Goal: Information Seeking & Learning: Learn about a topic

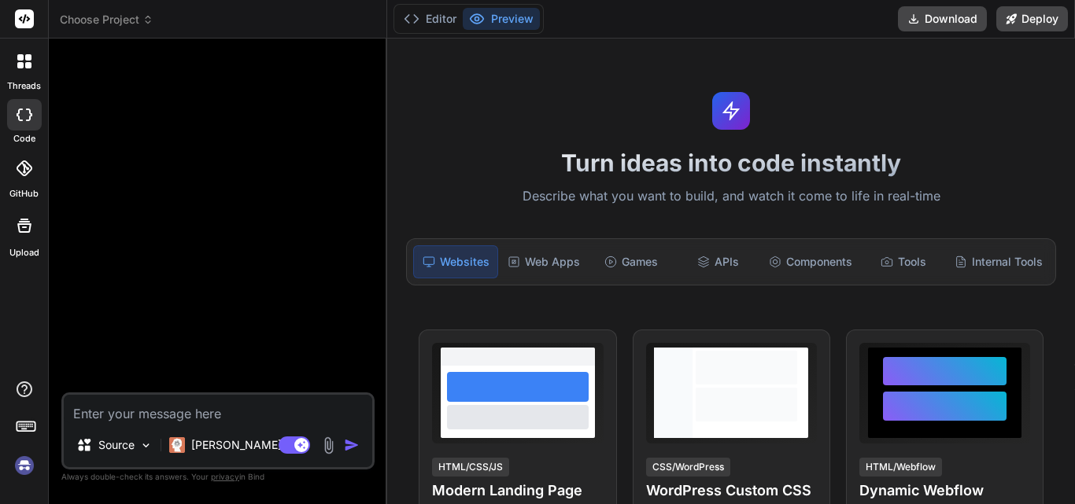
type textarea "x"
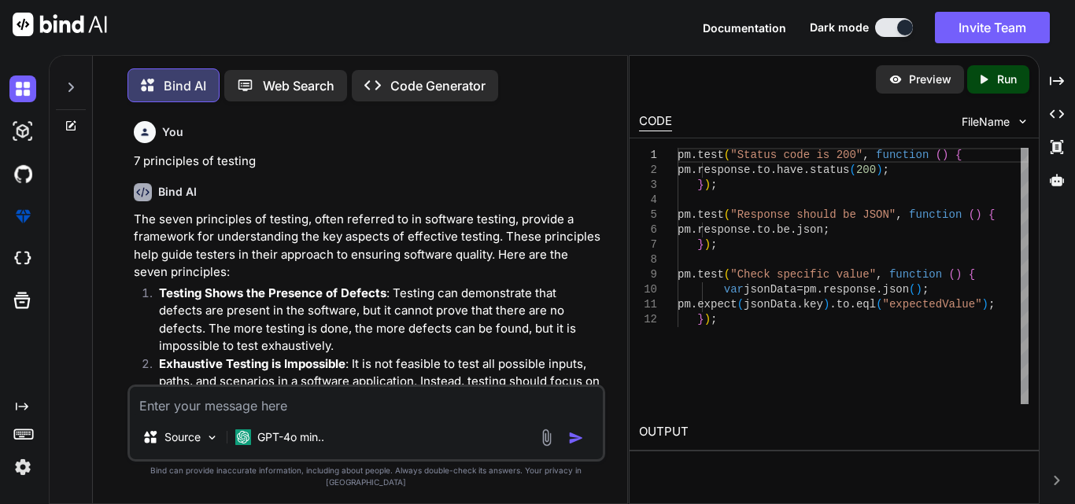
scroll to position [10445, 0]
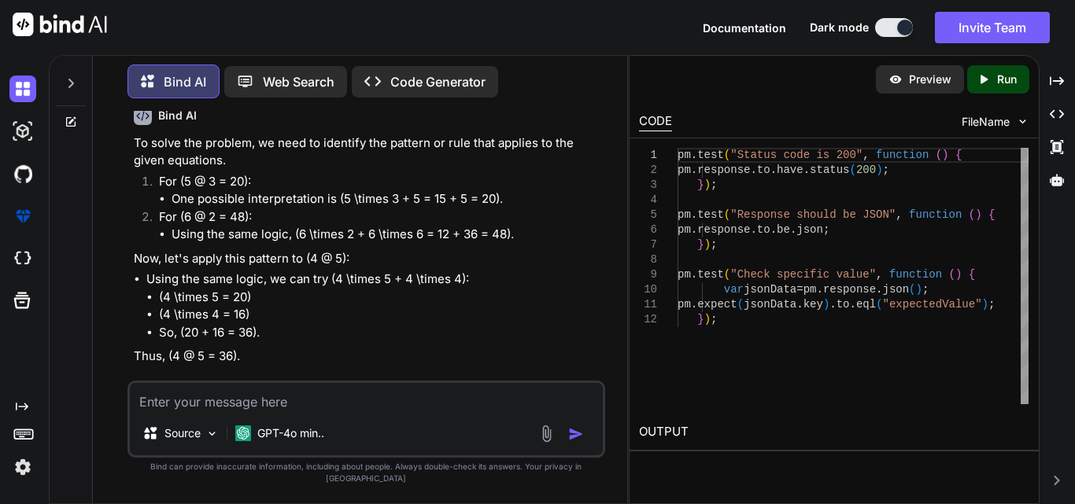
click at [283, 76] on p "Web Search" at bounding box center [299, 81] width 72 height 19
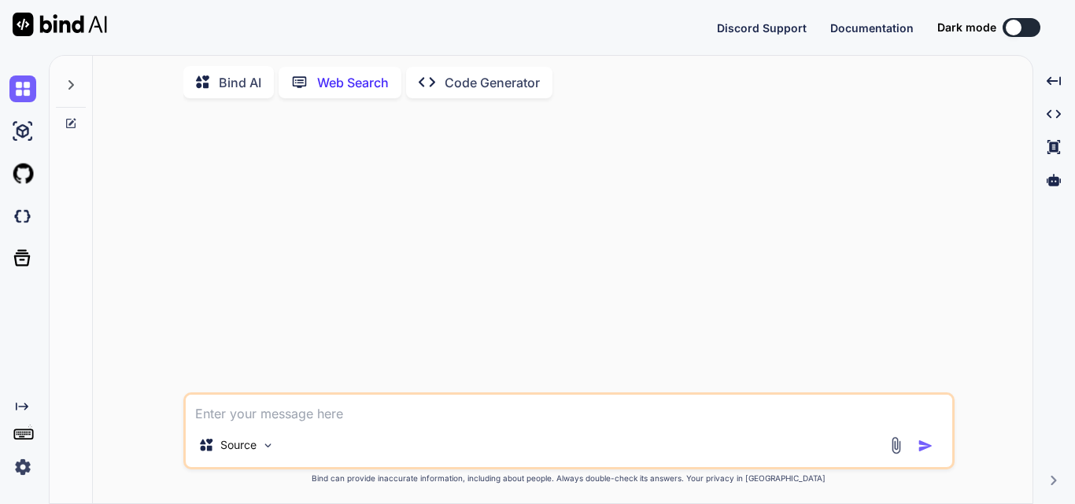
click at [1017, 19] on button at bounding box center [1021, 27] width 38 height 19
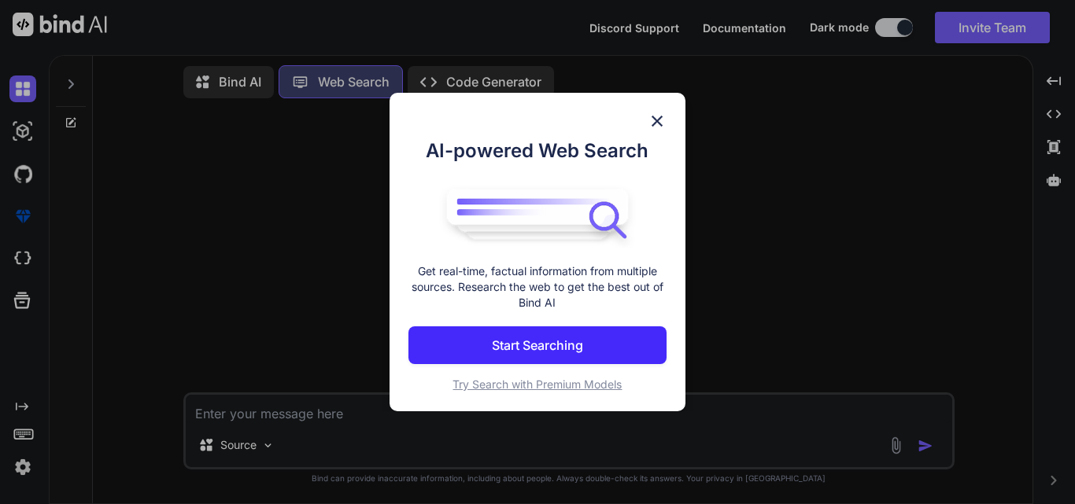
click at [566, 346] on p "Start Searching" at bounding box center [537, 345] width 91 height 19
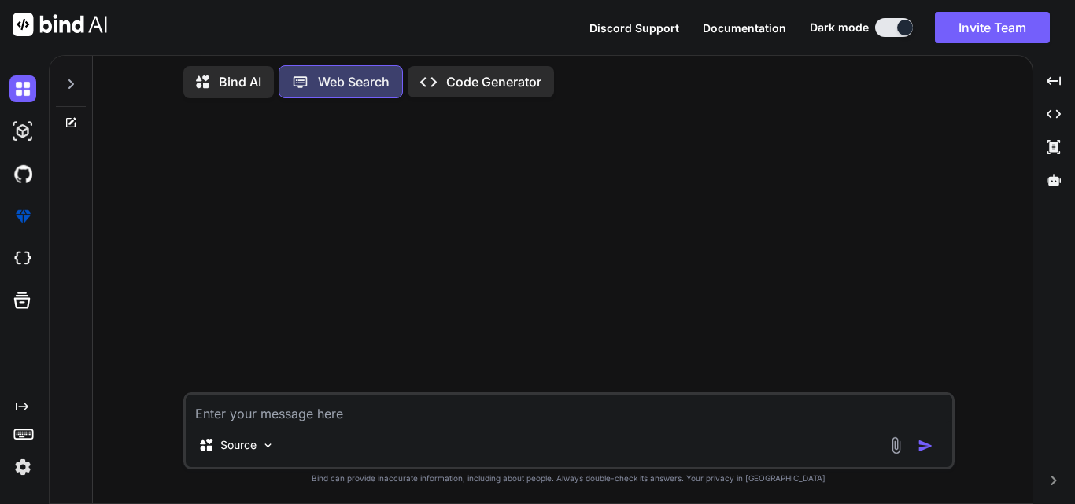
click at [244, 75] on p "Bind AI" at bounding box center [240, 81] width 42 height 19
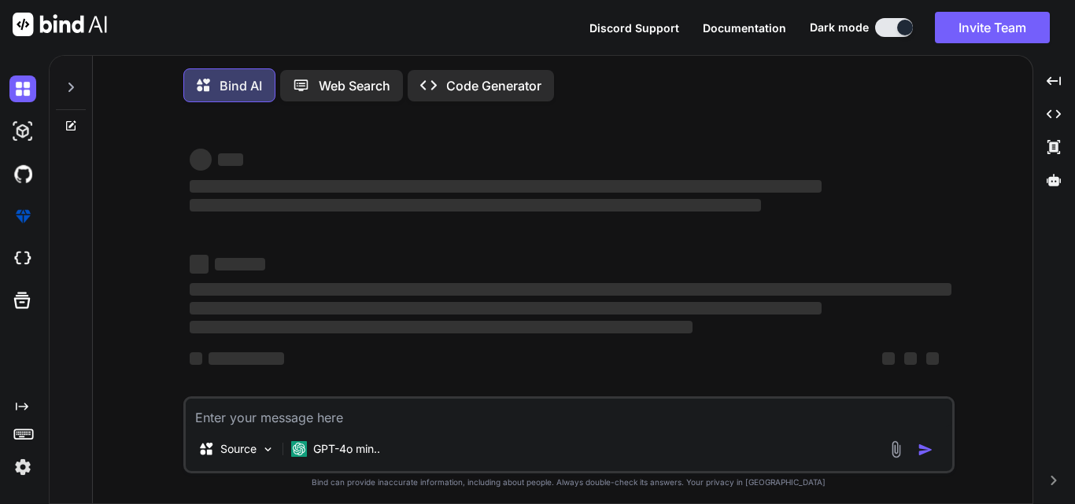
type textarea "x"
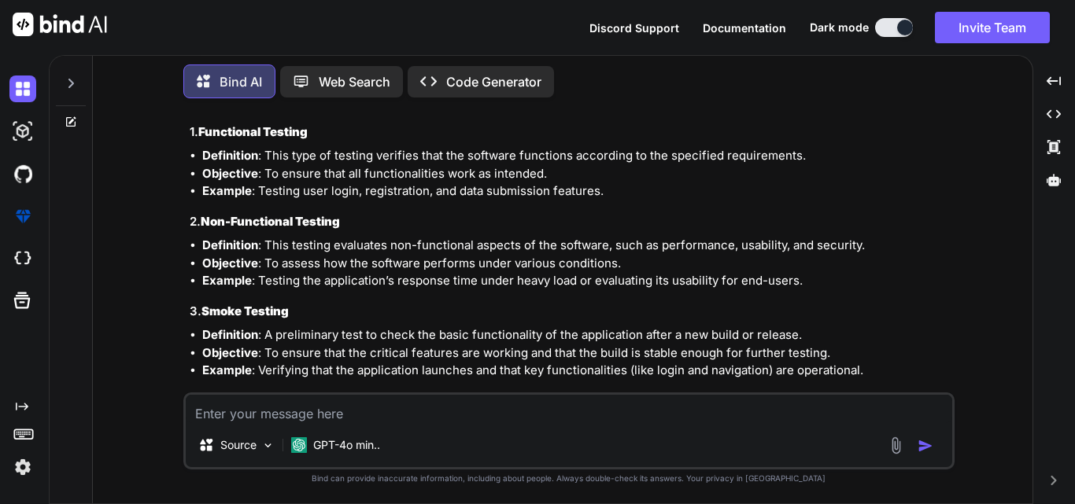
scroll to position [3209, 0]
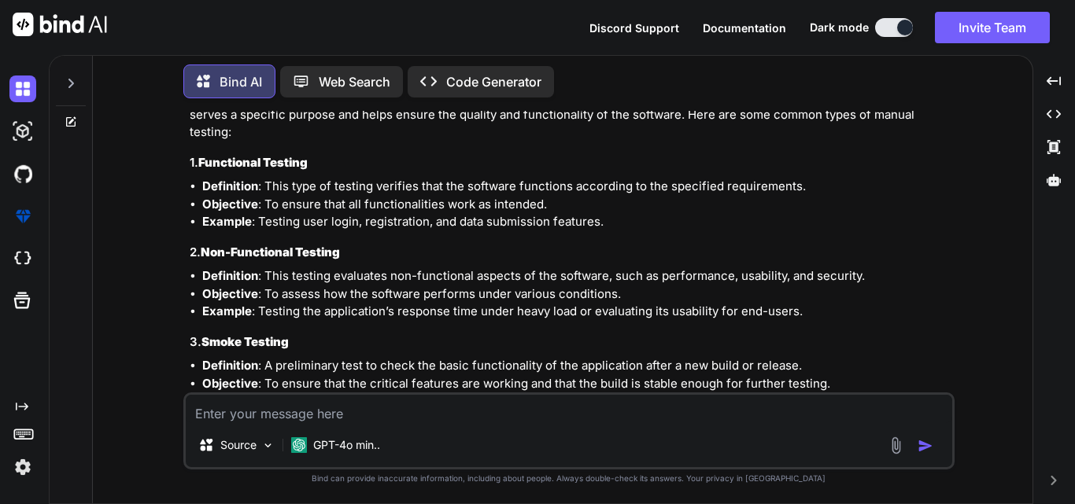
drag, startPoint x: 264, startPoint y: 103, endPoint x: 646, endPoint y: 145, distance: 384.7
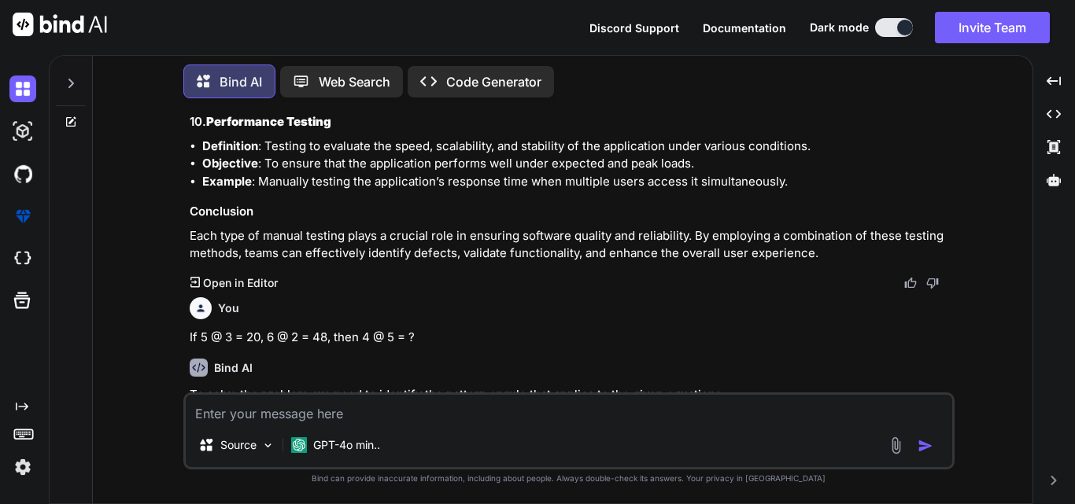
scroll to position [3838, 0]
